Goal: Check status: Check status

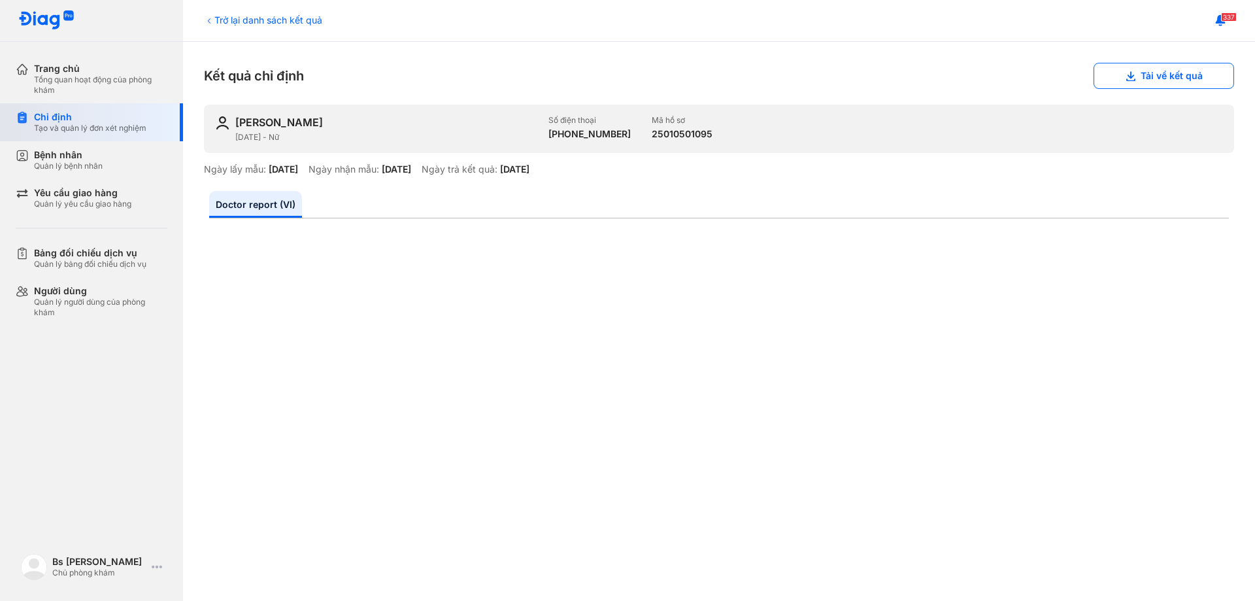
click at [129, 122] on div "Chỉ định" at bounding box center [90, 117] width 112 height 12
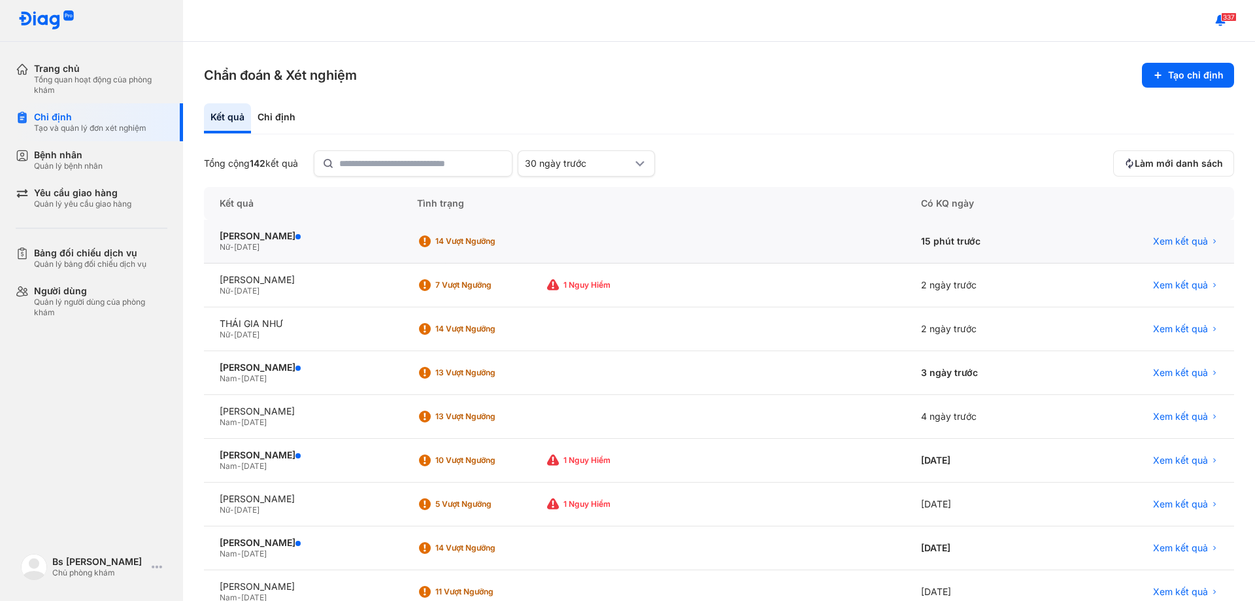
click at [540, 239] on div "14 Vượt ngưỡng" at bounding box center [487, 241] width 105 height 10
